Goal: Information Seeking & Learning: Find specific fact

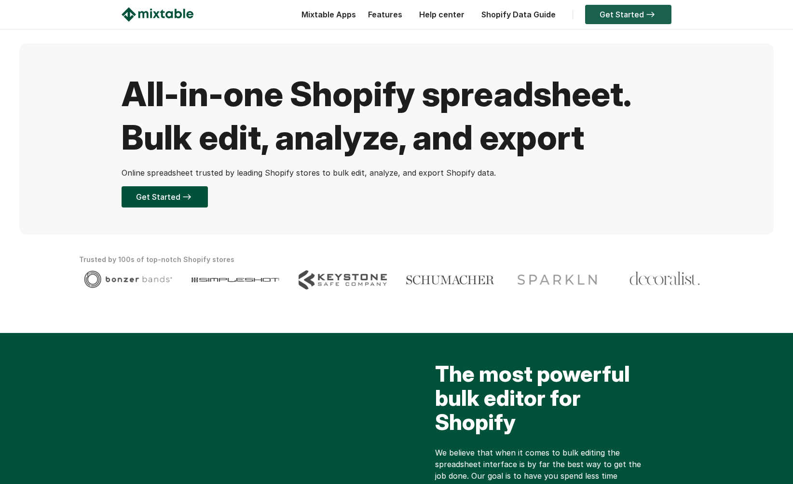
click at [637, 12] on link "Get Started" at bounding box center [628, 14] width 86 height 19
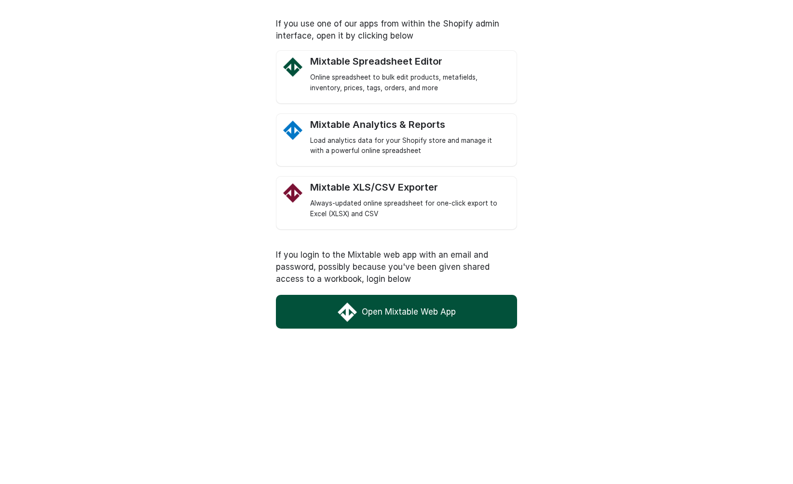
click at [368, 301] on link "Open Mixtable Web App" at bounding box center [396, 312] width 241 height 34
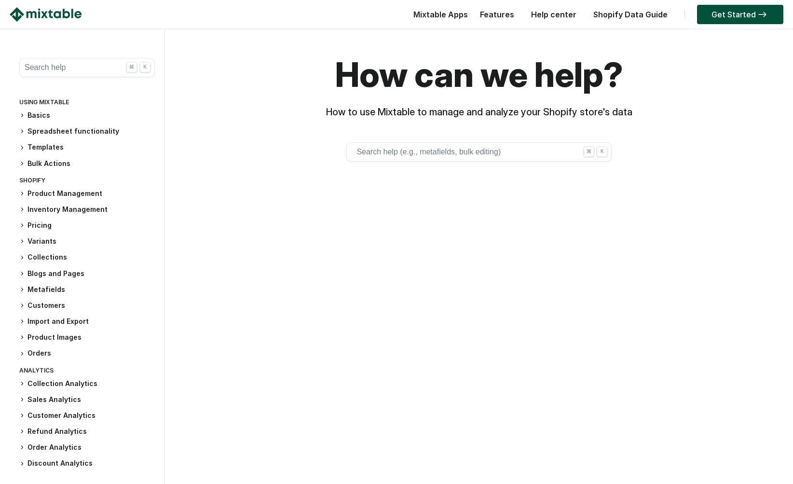
click at [60, 64] on button "Search help ⌘ K" at bounding box center [86, 67] width 135 height 19
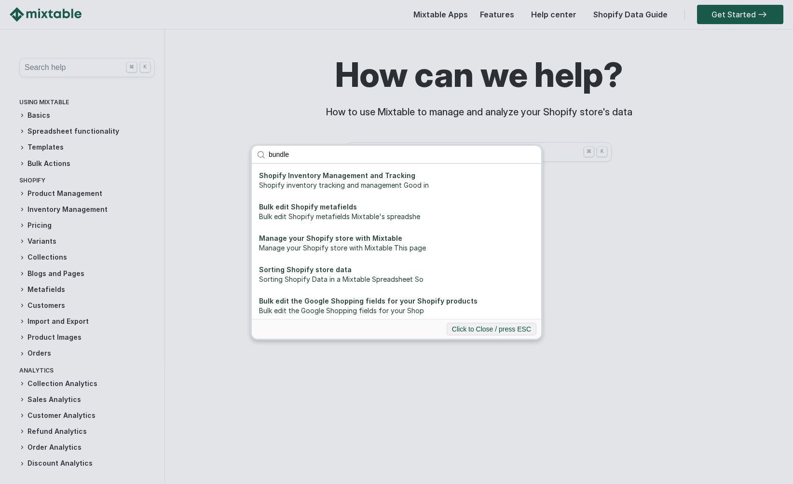
type input "bundle"
click button "submit" at bounding box center [0, 0] width 0 height 0
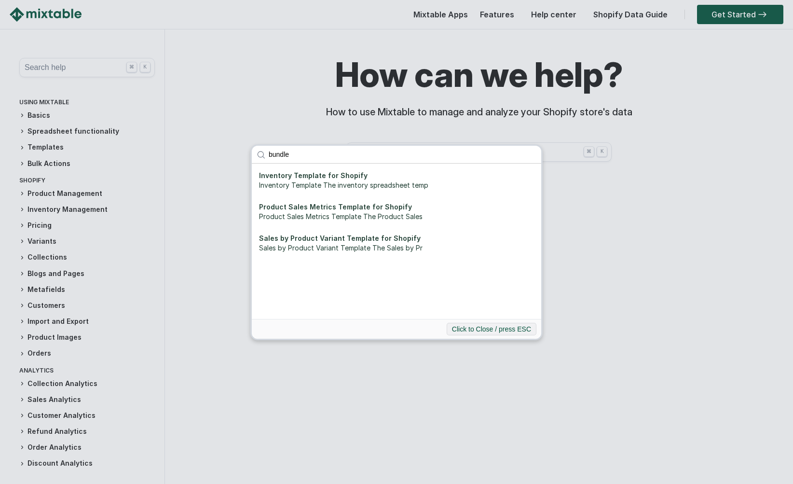
click at [160, 293] on div "bundle Inventory Template for Shopify Inventory Template The inventory spreadsh…" at bounding box center [396, 242] width 793 height 484
click at [179, 293] on div "bundle Inventory Template for Shopify Inventory Template The inventory spreadsh…" at bounding box center [396, 242] width 793 height 484
